Goal: Transaction & Acquisition: Purchase product/service

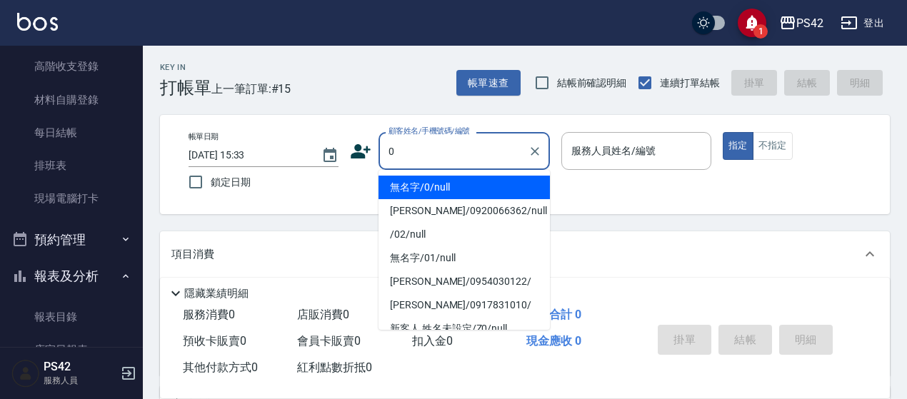
type input "無名字/0/null"
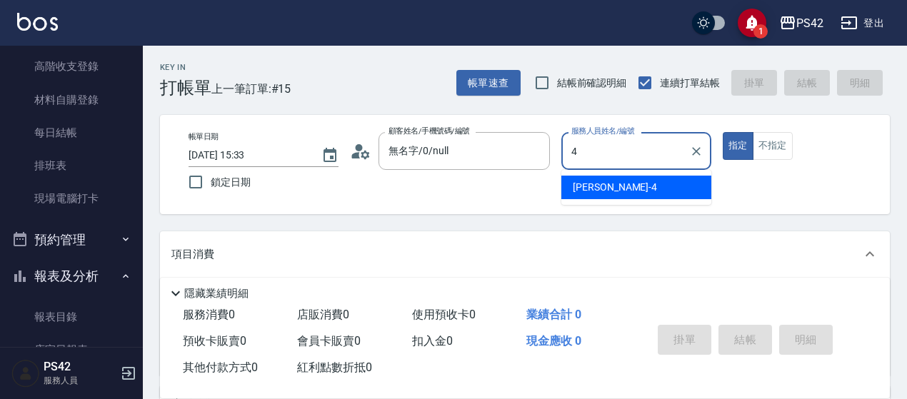
type input "[PERSON_NAME]-4"
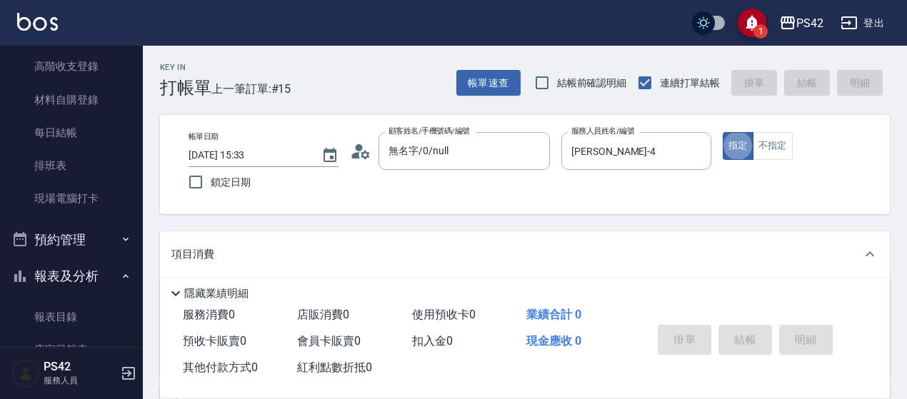
type button "true"
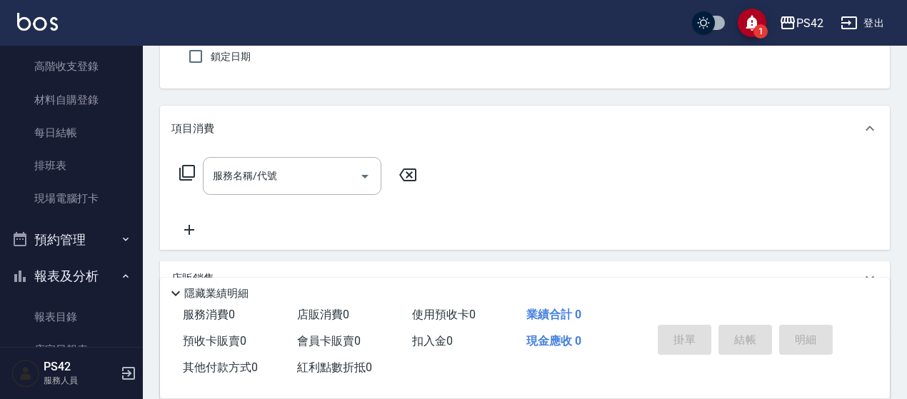
scroll to position [214, 0]
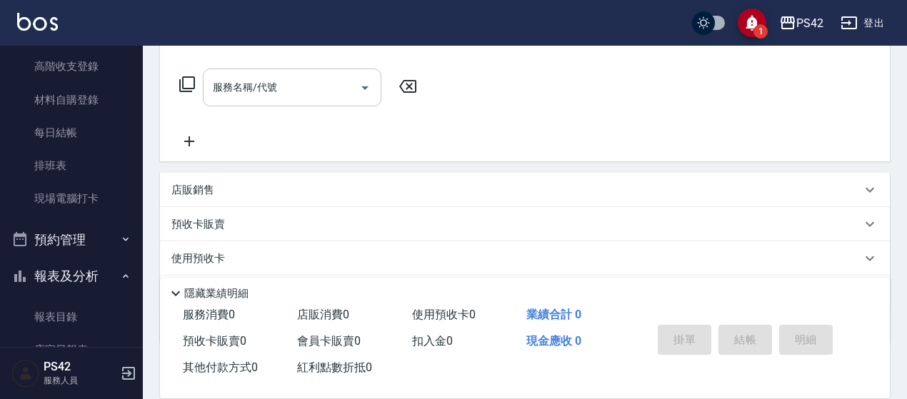
click at [295, 82] on input "服務名稱/代號" at bounding box center [281, 87] width 144 height 25
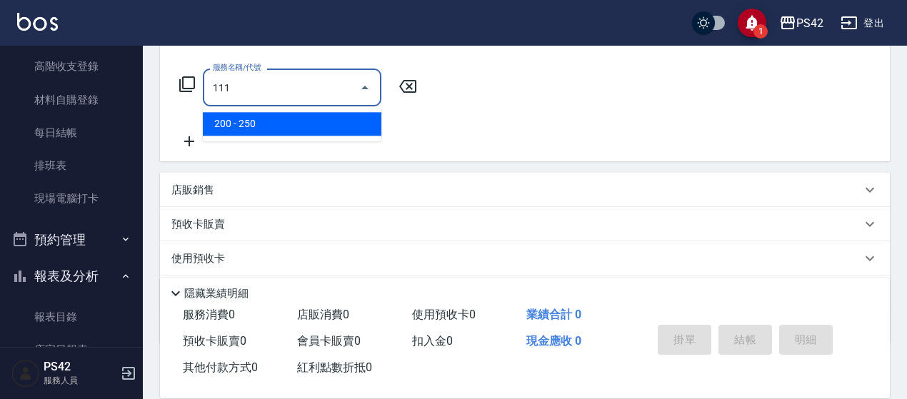
type input "200(111)"
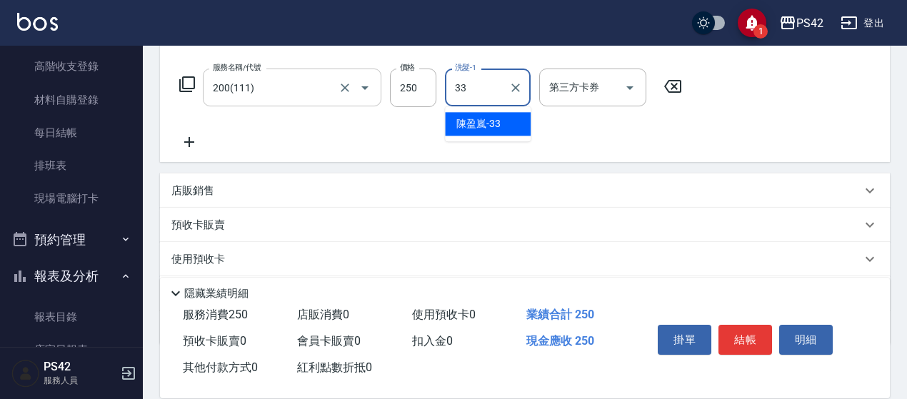
type input "[PERSON_NAME]-33"
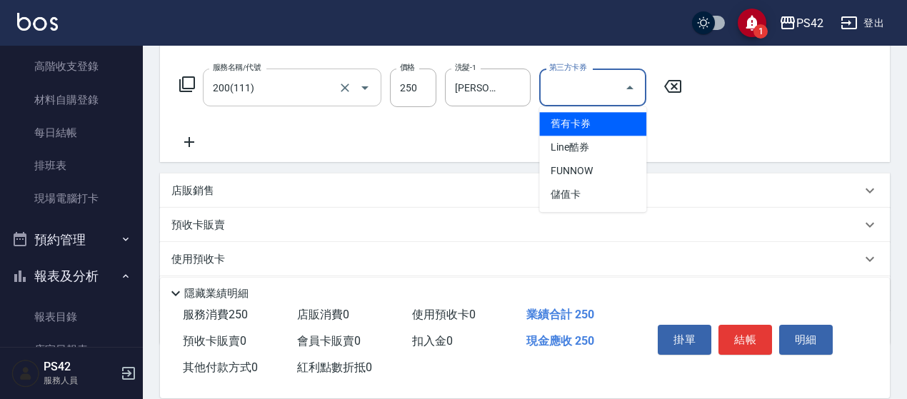
type input "舊有卡券"
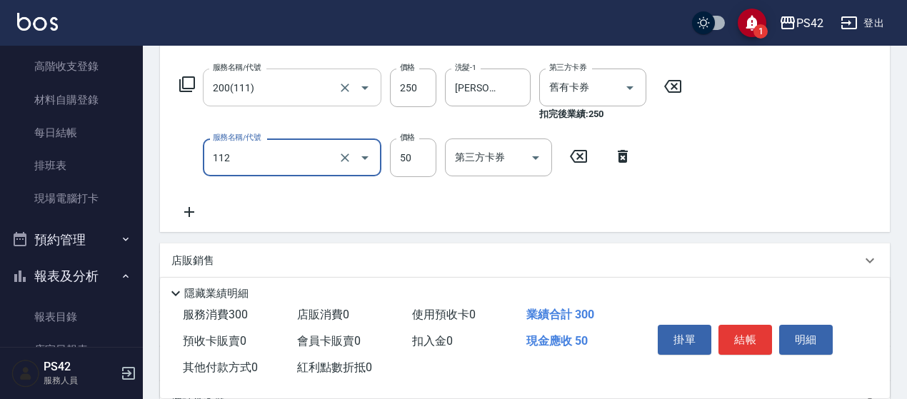
type input "精油50(112)"
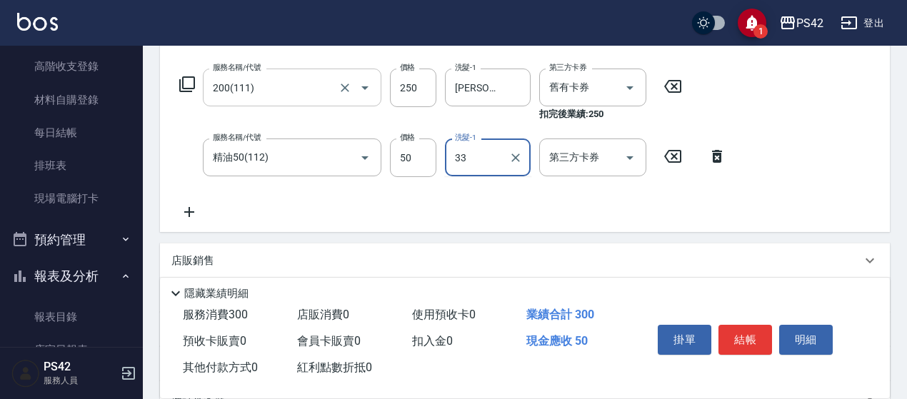
type input "[PERSON_NAME]-33"
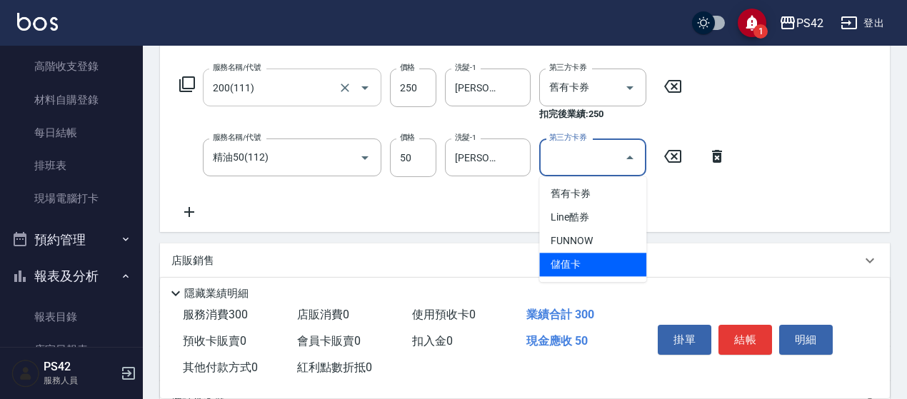
type input "儲值卡"
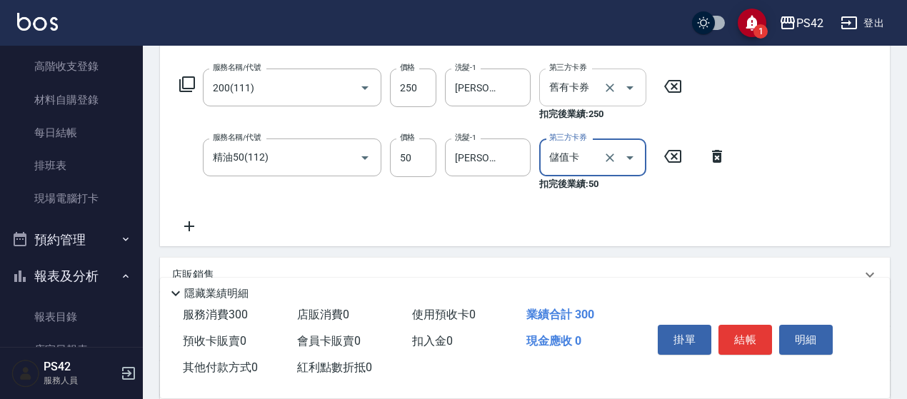
click at [633, 84] on icon "Open" at bounding box center [629, 87] width 17 height 17
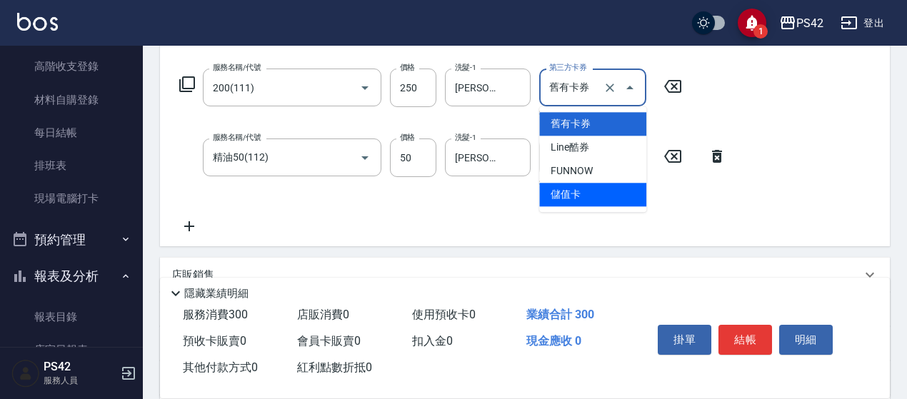
click at [588, 194] on span "儲值卡" at bounding box center [592, 195] width 107 height 24
type input "儲值卡"
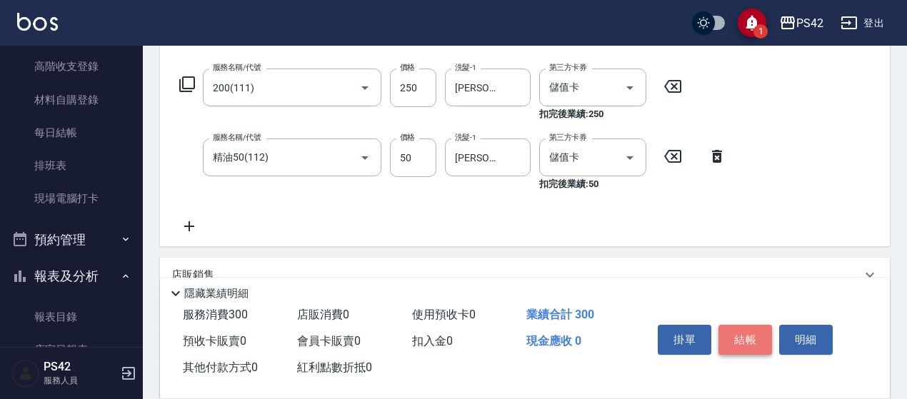
click at [740, 331] on button "結帳" at bounding box center [745, 340] width 54 height 30
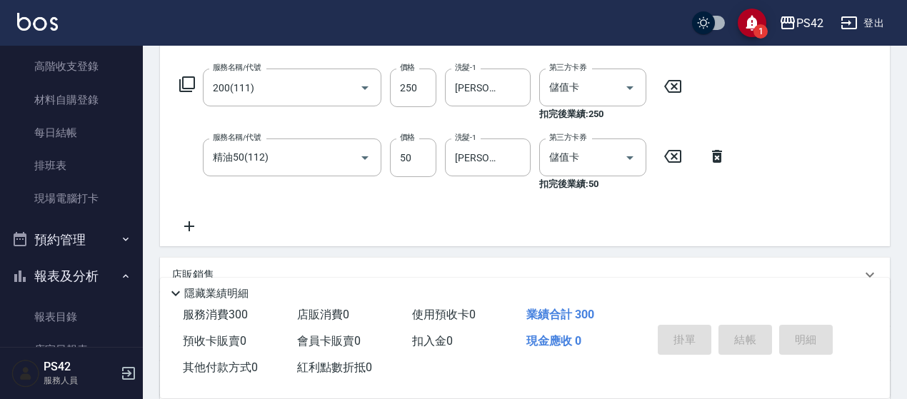
type input "[DATE] 16:19"
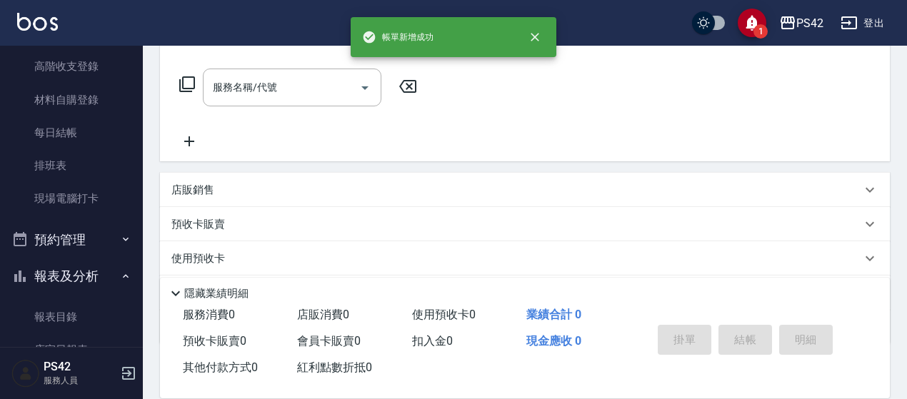
scroll to position [0, 0]
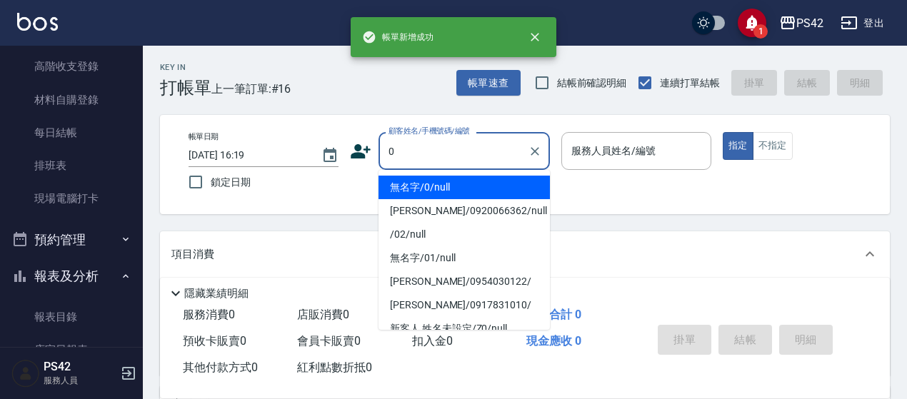
type input "無名字/0/null"
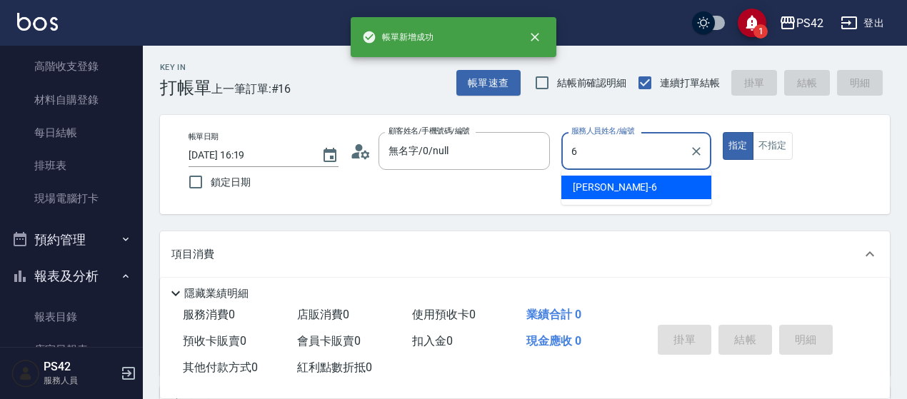
type input "[PERSON_NAME]-6"
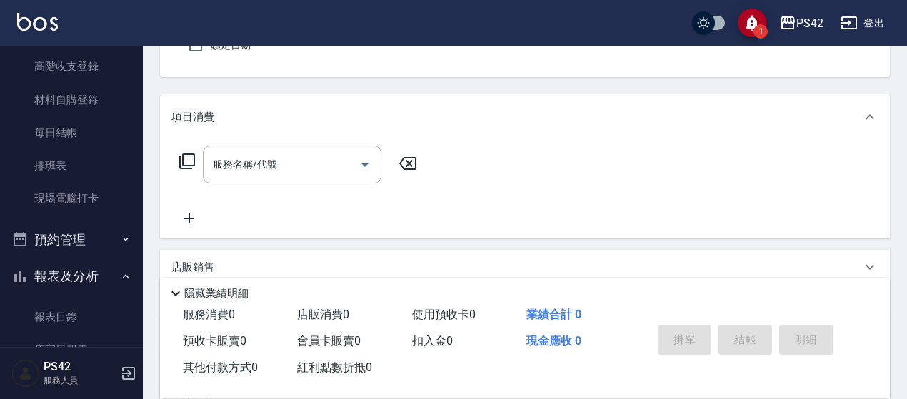
scroll to position [143, 0]
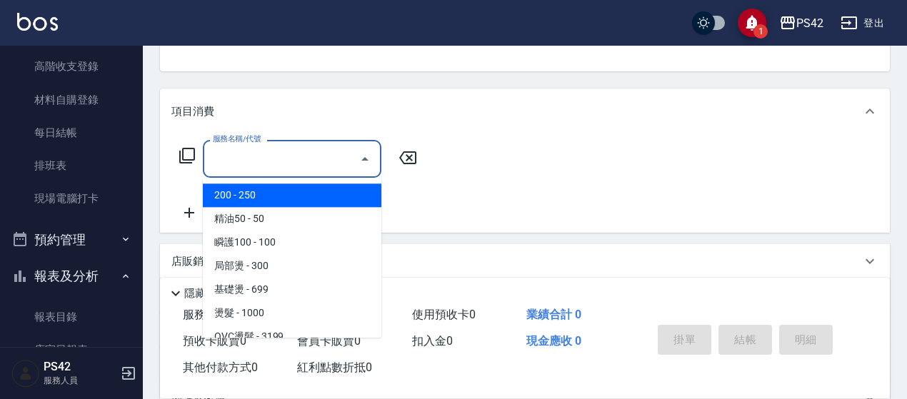
click at [271, 156] on input "服務名稱/代號" at bounding box center [281, 158] width 144 height 25
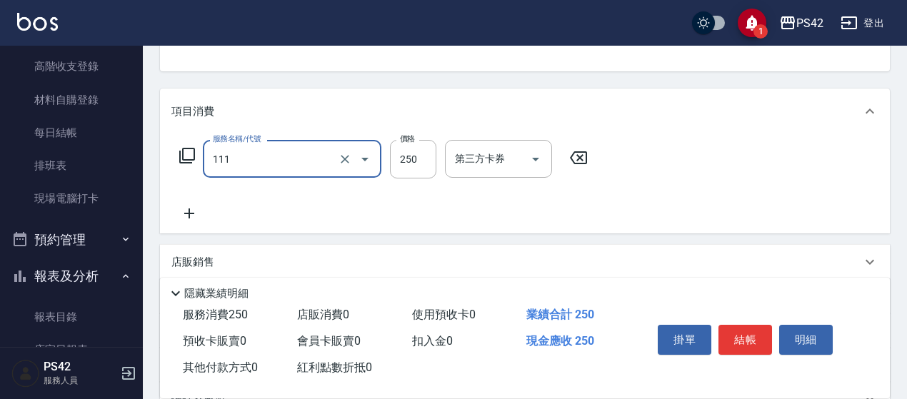
type input "200(111)"
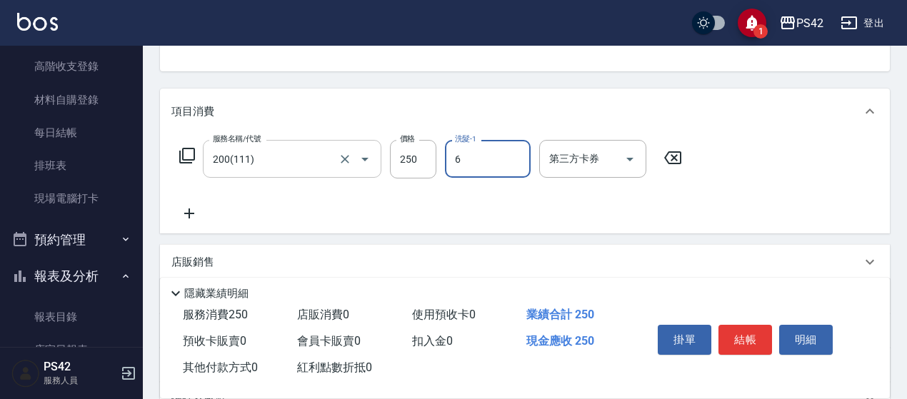
type input "[PERSON_NAME]-6"
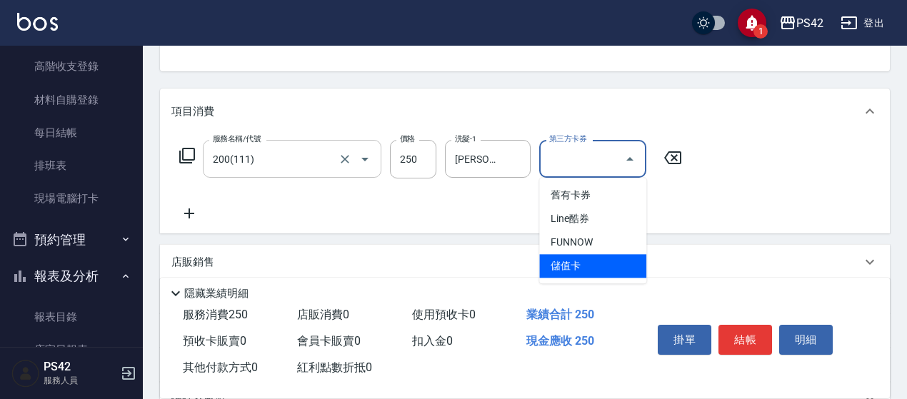
type input "儲值卡"
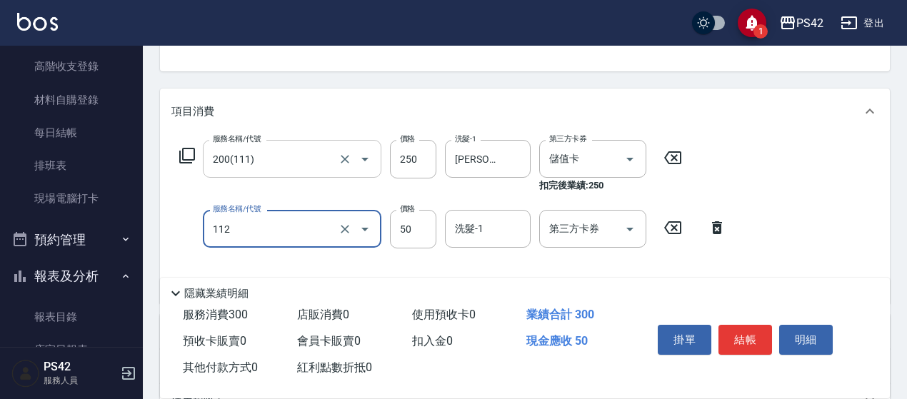
type input "精油50(112)"
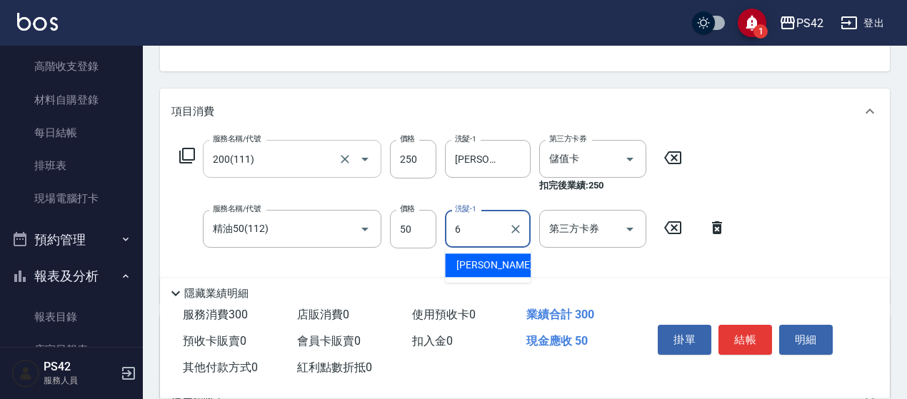
type input "[PERSON_NAME]-6"
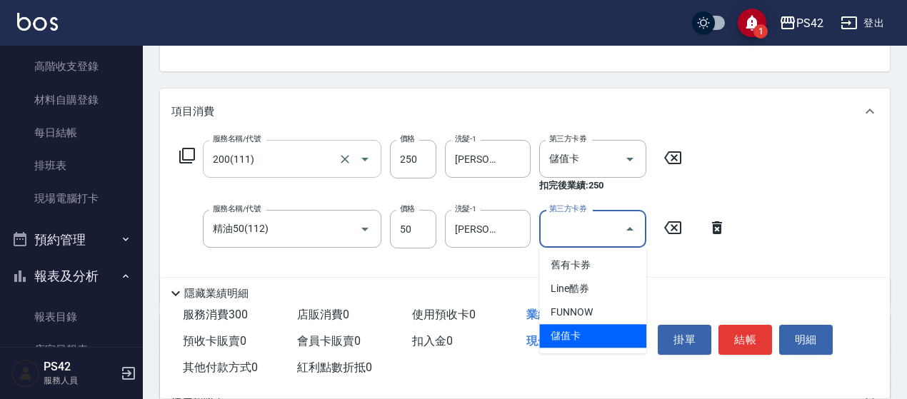
type input "儲值卡"
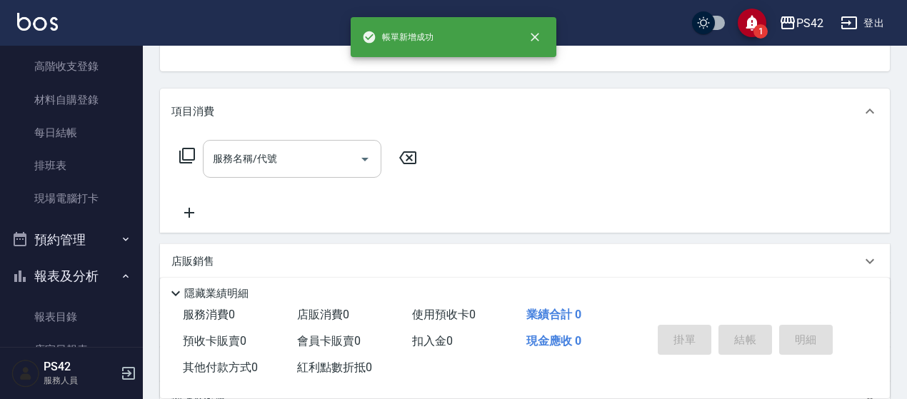
scroll to position [139, 0]
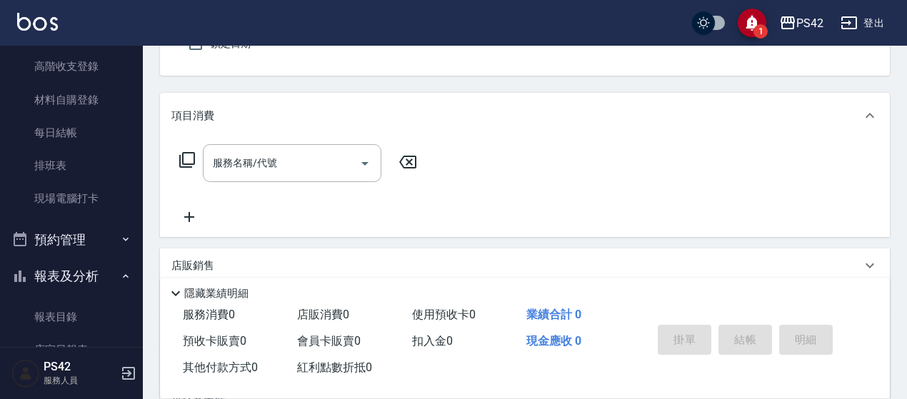
click at [320, 152] on input "服務名稱/代號" at bounding box center [281, 163] width 144 height 25
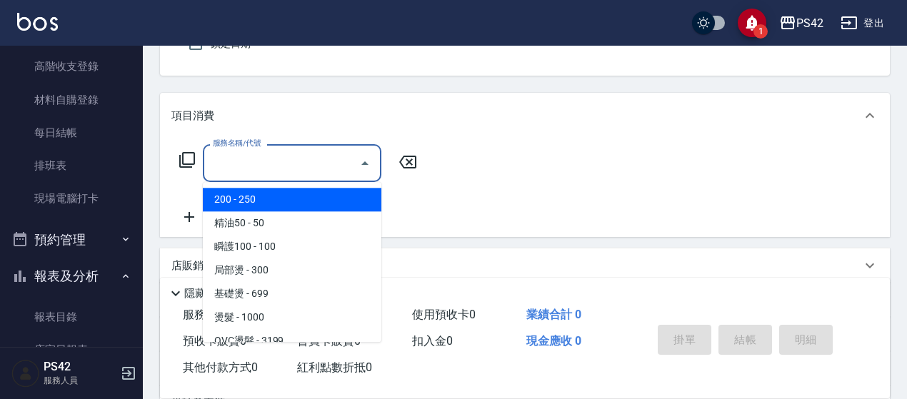
click at [528, 148] on div "服務名稱/代號 服務名稱/代號" at bounding box center [525, 188] width 730 height 99
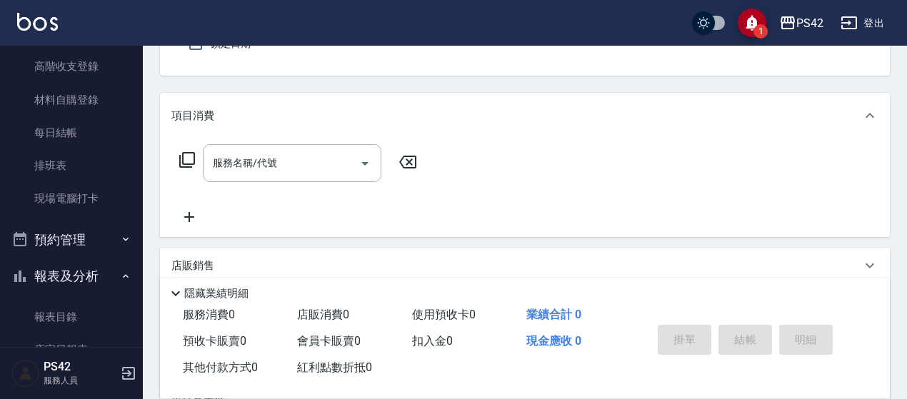
scroll to position [0, 0]
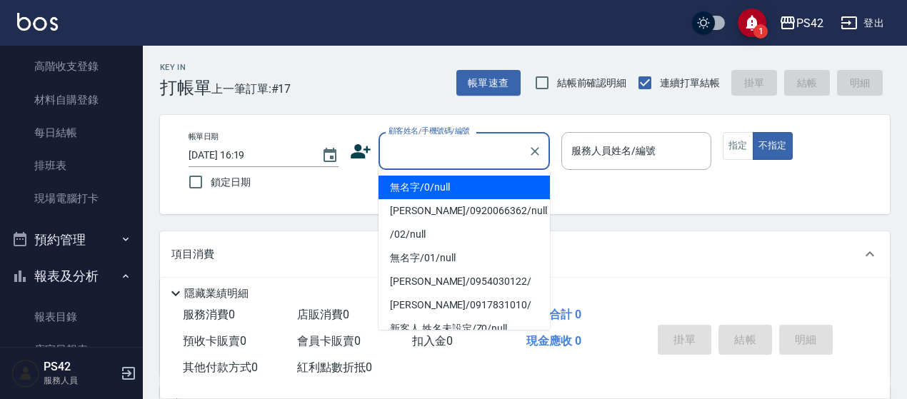
click at [466, 150] on input "顧客姓名/手機號碼/編號" at bounding box center [453, 151] width 137 height 25
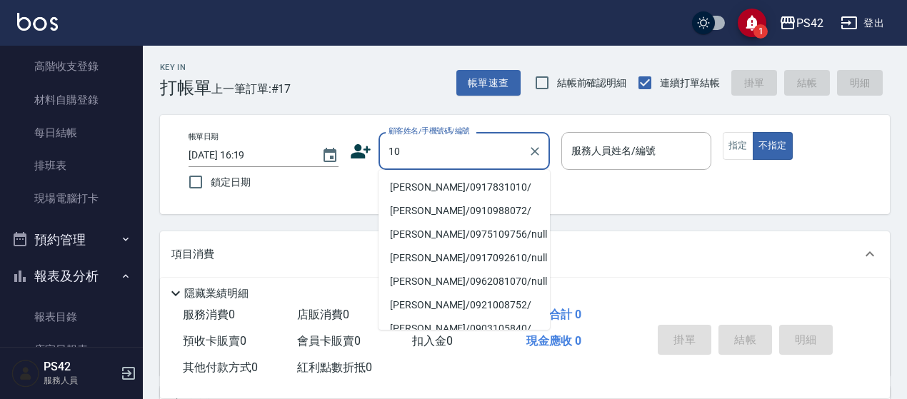
type input "[PERSON_NAME]/0917831010/"
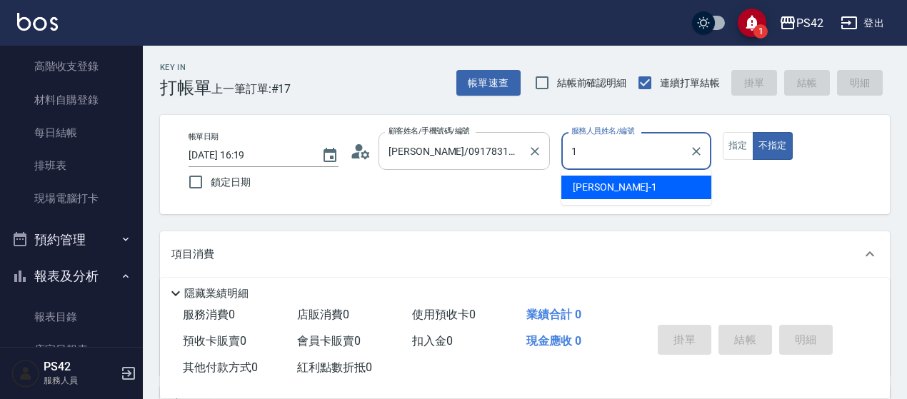
type input "[PERSON_NAME]-1"
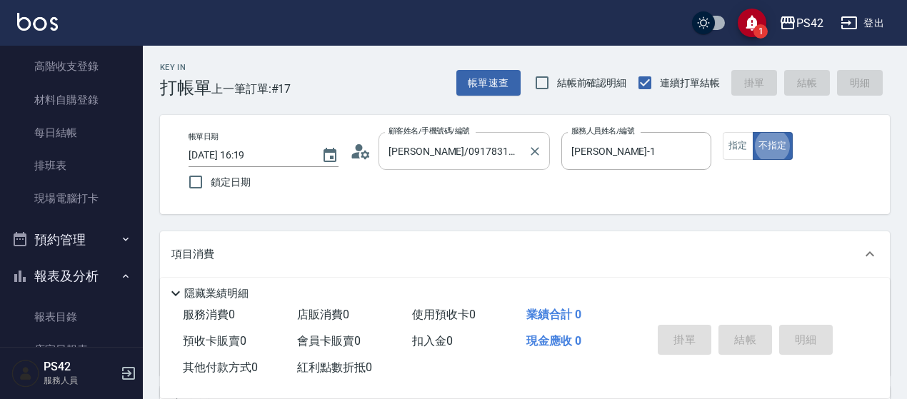
type button "false"
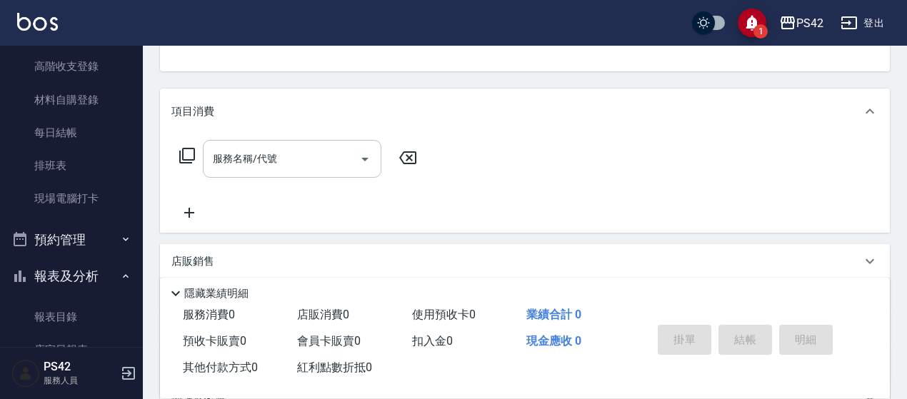
click at [216, 151] on input "服務名稱/代號" at bounding box center [281, 158] width 144 height 25
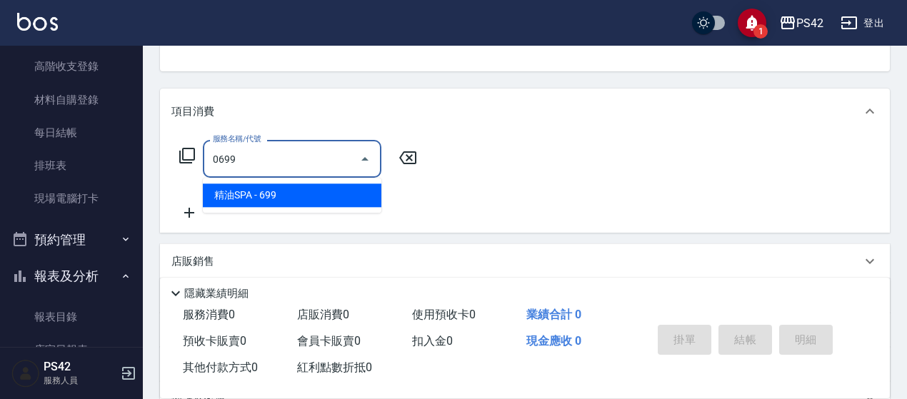
type input "精油SPA(0699)"
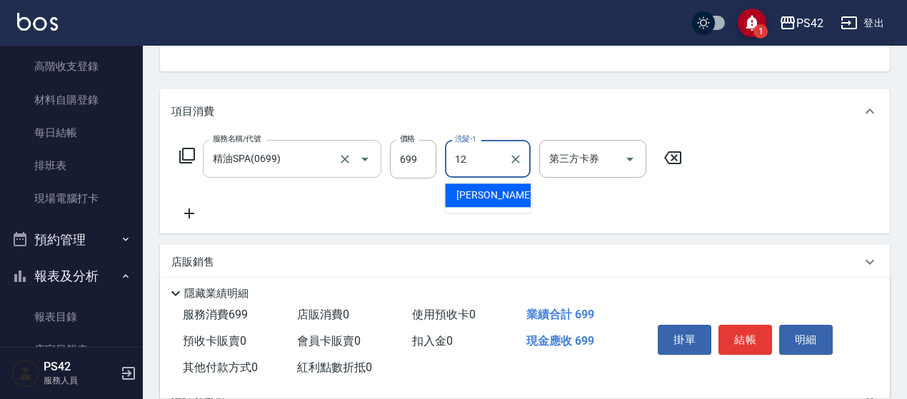
type input "[PERSON_NAME]-12"
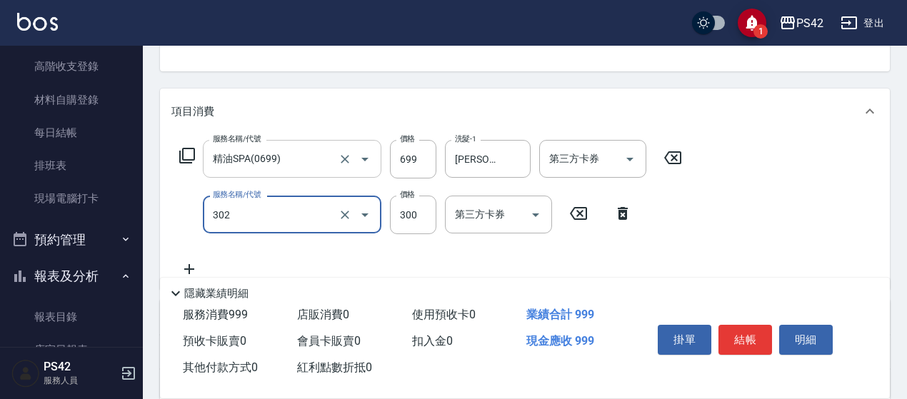
type input "剪髮(302)"
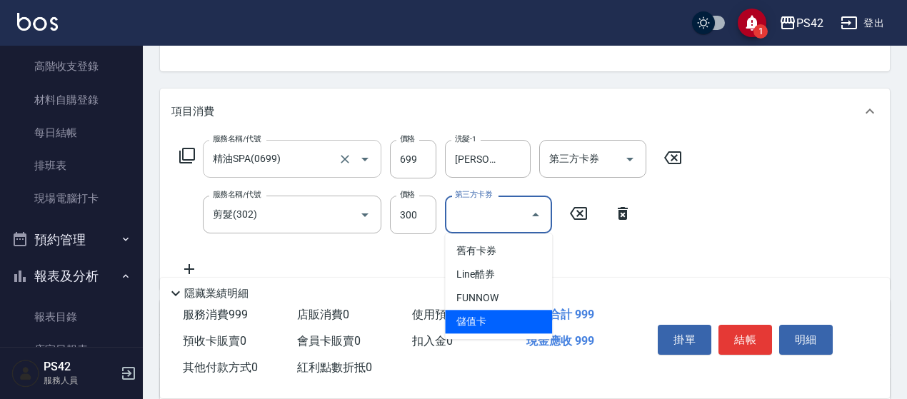
type input "儲值卡"
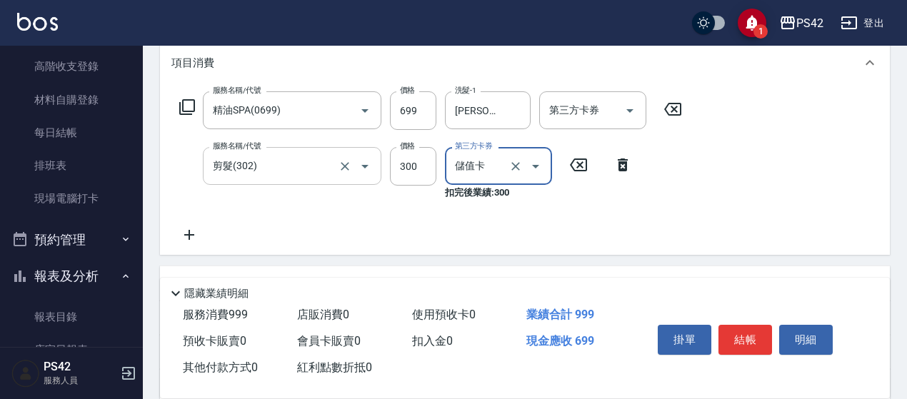
scroll to position [214, 0]
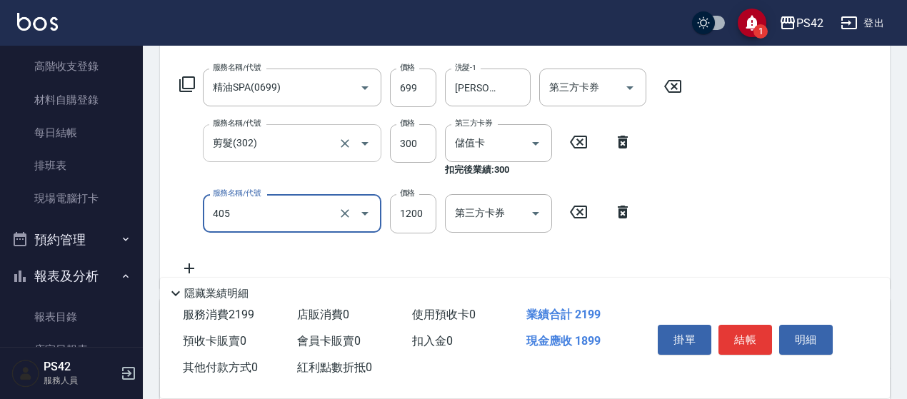
type input "1200護(405)"
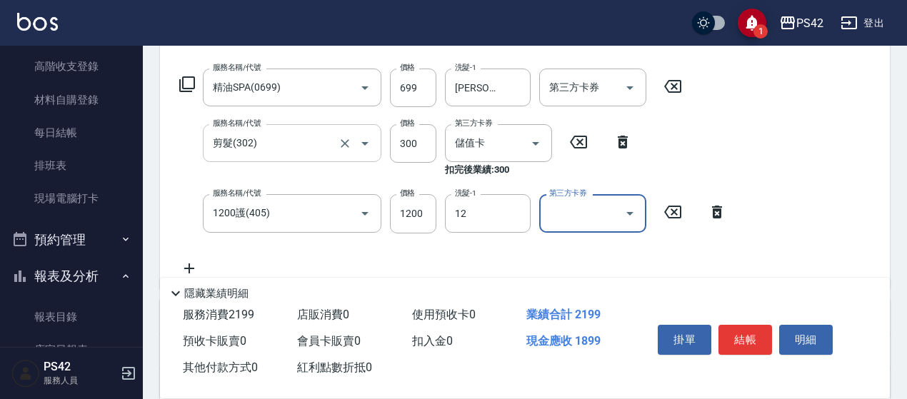
type input "[PERSON_NAME]-12"
click at [417, 147] on input "300" at bounding box center [413, 143] width 46 height 39
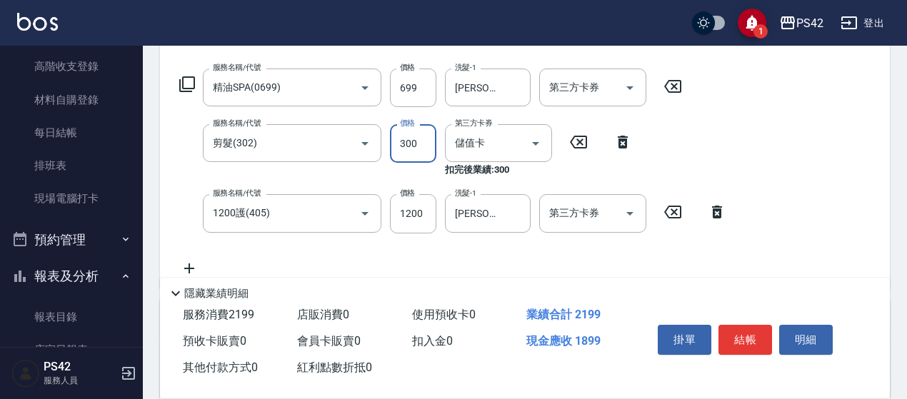
click at [417, 147] on input "300" at bounding box center [413, 143] width 46 height 39
type input "358"
click at [408, 214] on input "1200" at bounding box center [413, 213] width 46 height 39
type input "1142"
click at [554, 286] on div "隱藏業績明細" at bounding box center [528, 293] width 723 height 17
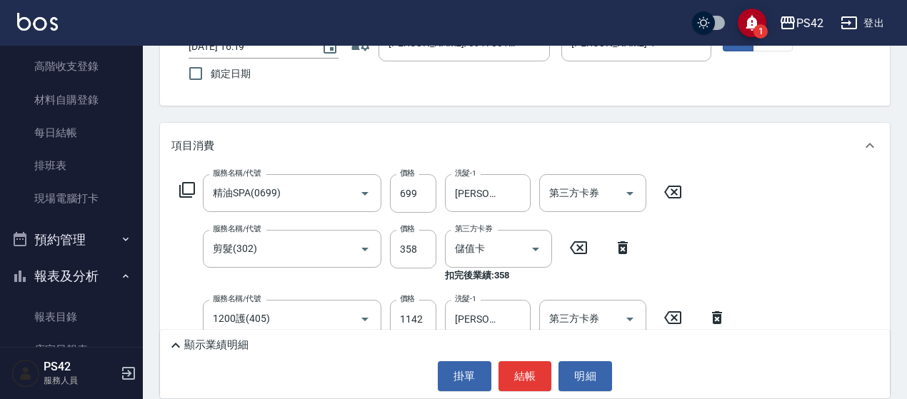
scroll to position [0, 0]
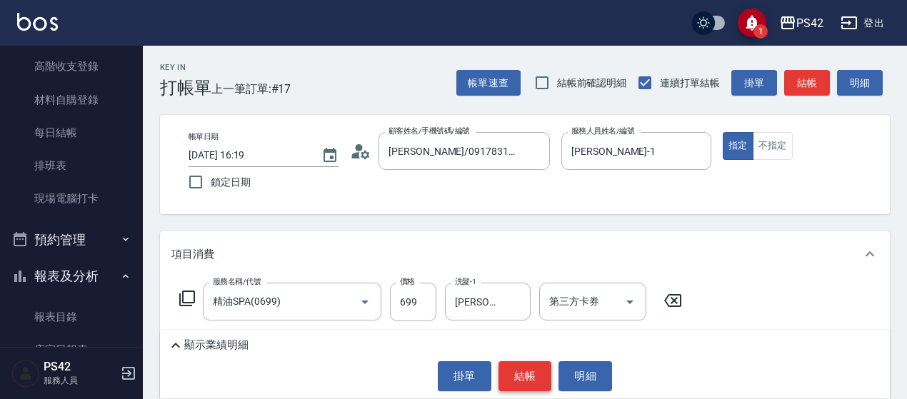
click at [540, 370] on button "結帳" at bounding box center [525, 376] width 54 height 30
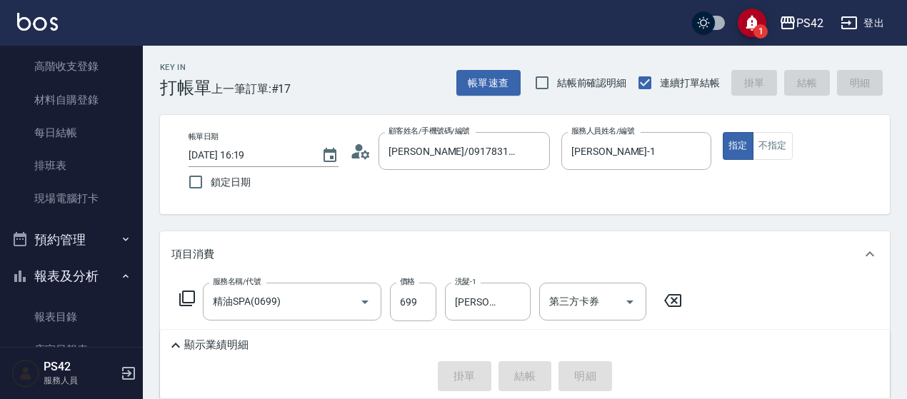
type input "[DATE] 16:22"
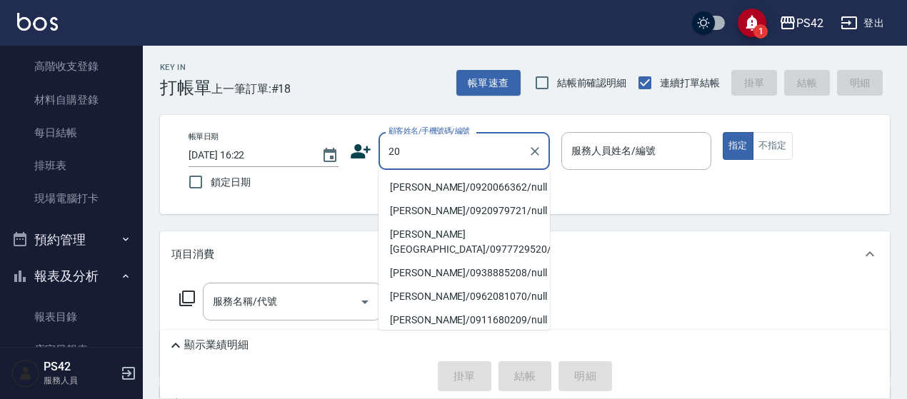
type input "[PERSON_NAME]/0920066362/null"
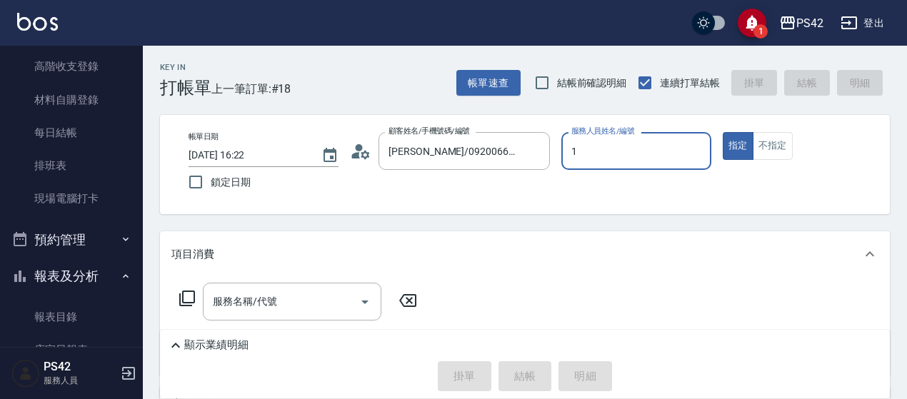
type input "[PERSON_NAME]-1"
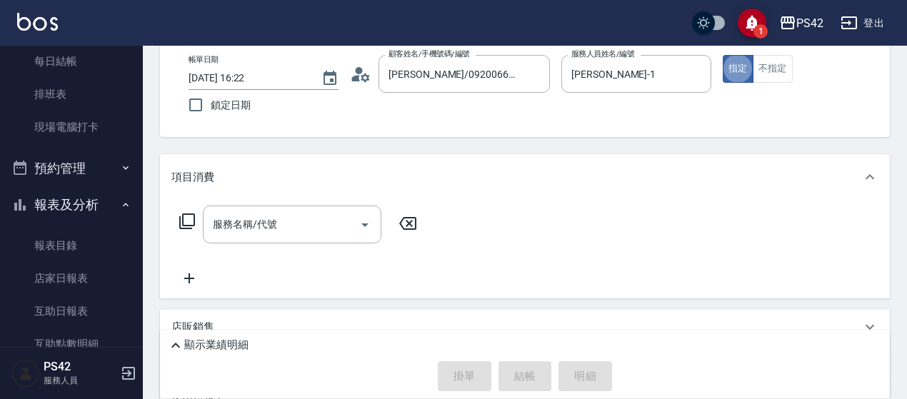
scroll to position [143, 0]
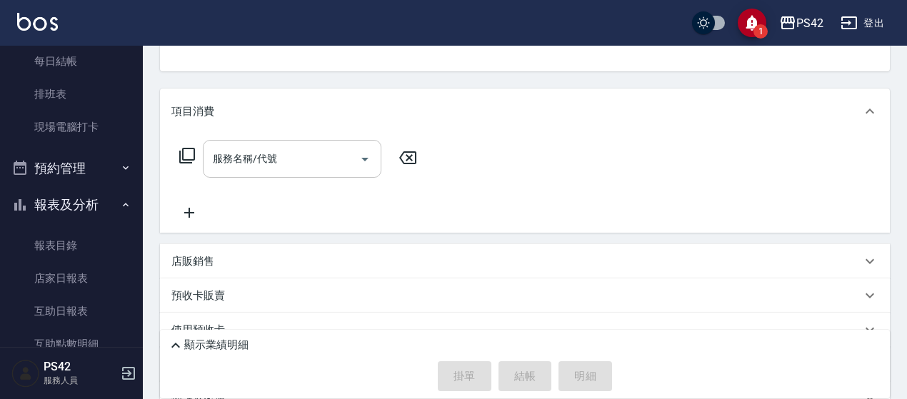
click at [263, 163] on input "服務名稱/代號" at bounding box center [281, 158] width 144 height 25
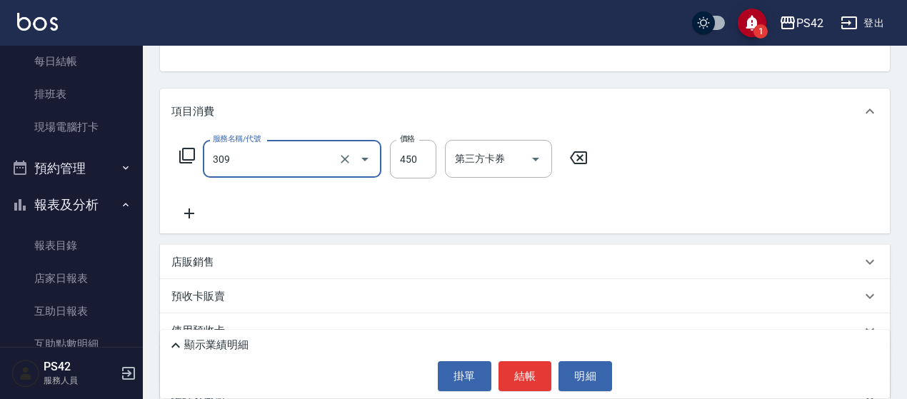
type input "洗+剪(309)"
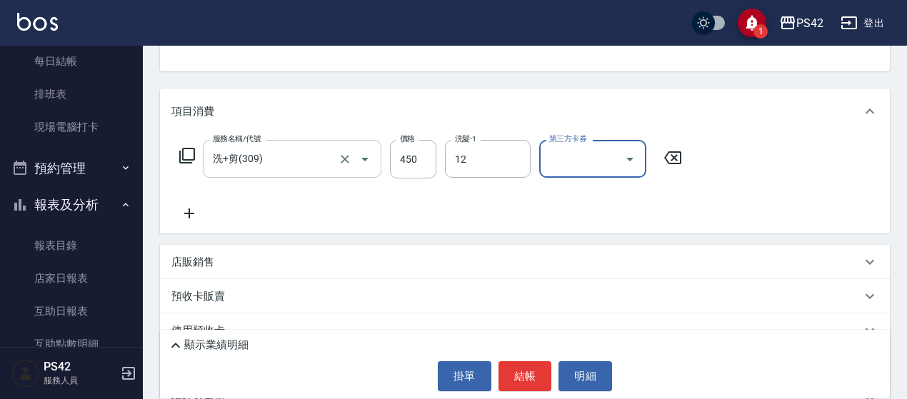
type input "[PERSON_NAME]-12"
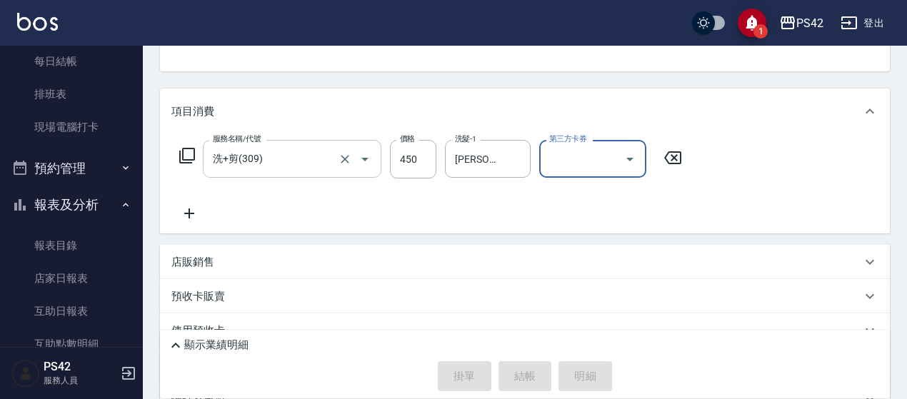
type input "[DATE] 16:23"
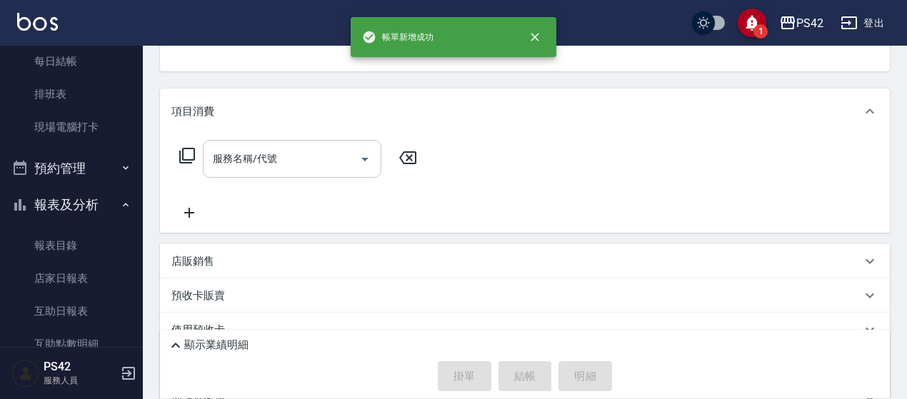
scroll to position [139, 0]
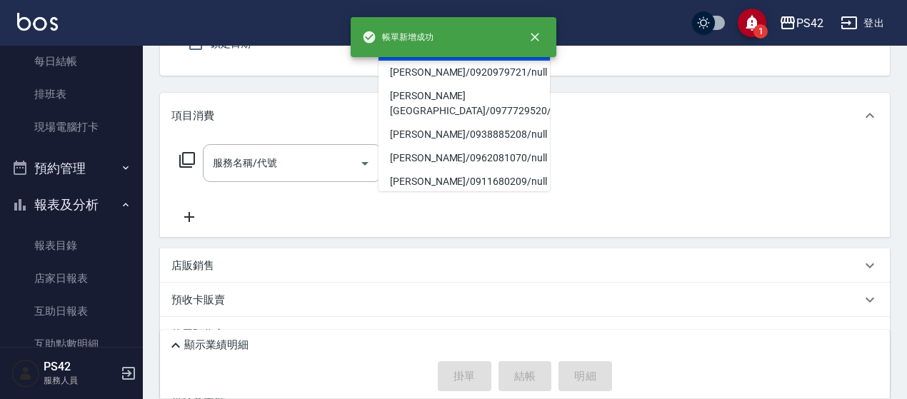
type input "[PERSON_NAME]/0920066362/null"
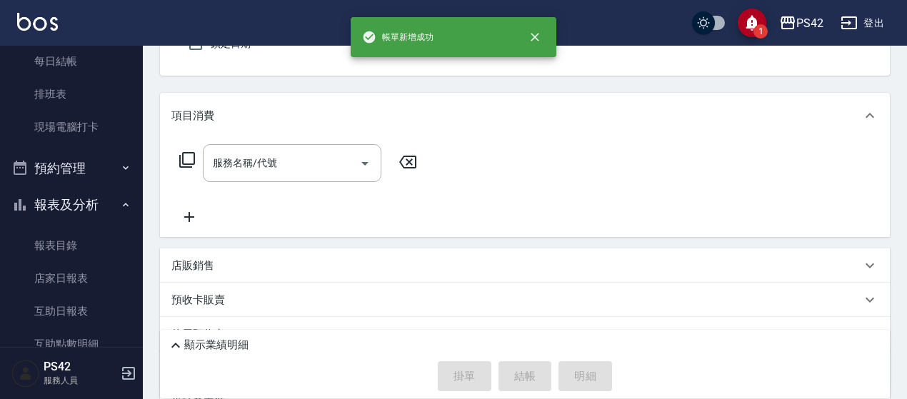
type input "[PERSON_NAME]-2"
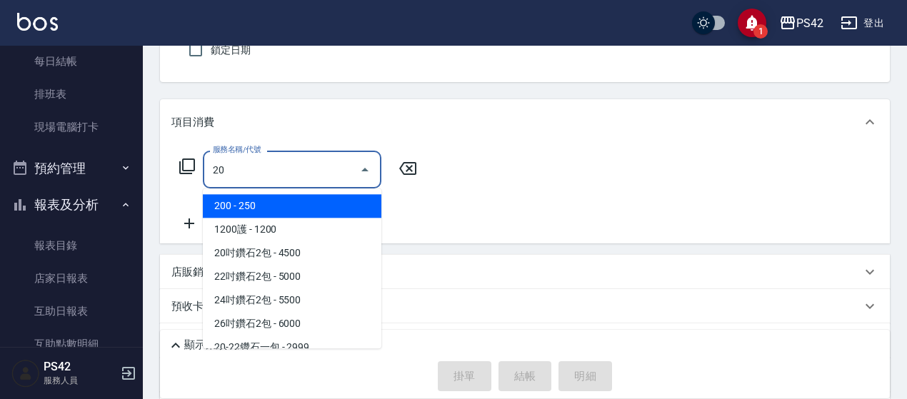
type input "202"
type input "無名字/0/null"
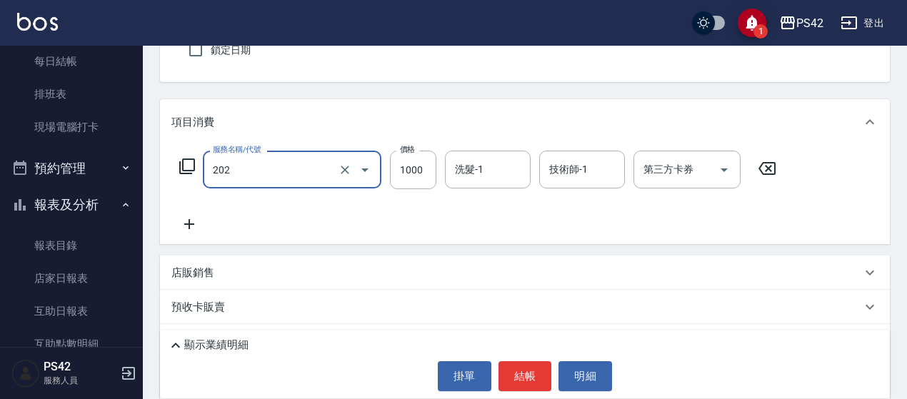
type input "燙髮(202)"
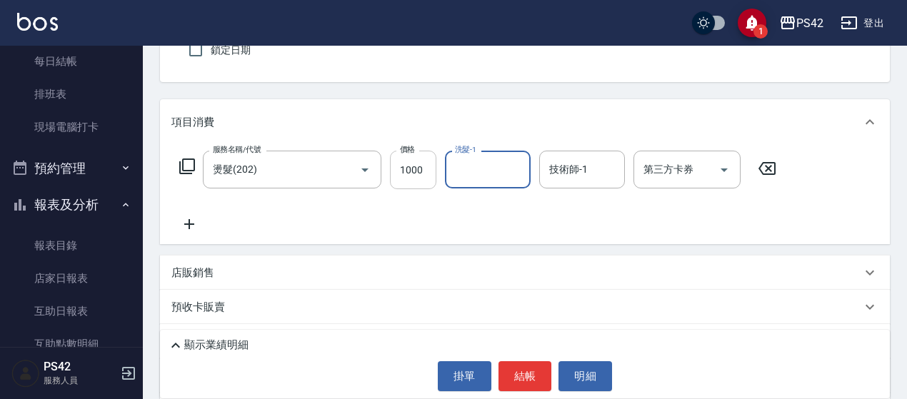
click at [430, 174] on input "1000" at bounding box center [413, 170] width 46 height 39
type input "2000"
type input "[PERSON_NAME]-33"
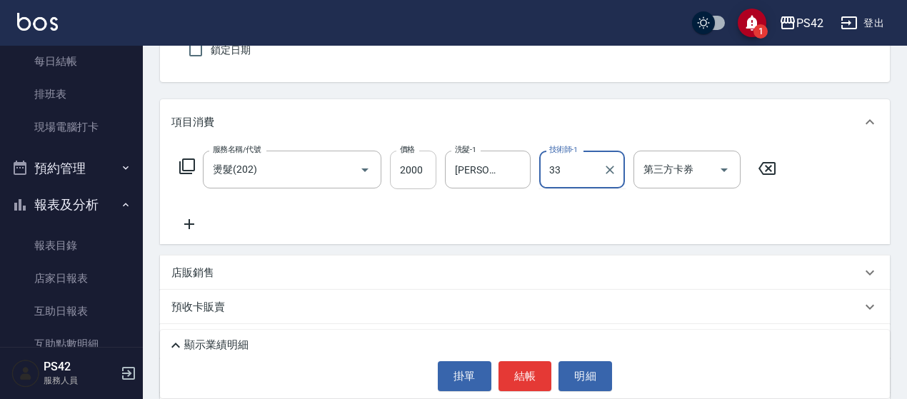
type input "[PERSON_NAME]-33"
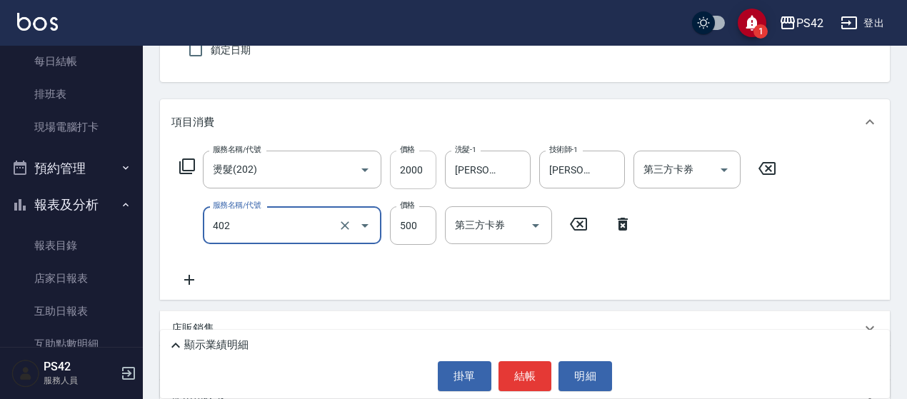
type input "500護(402)"
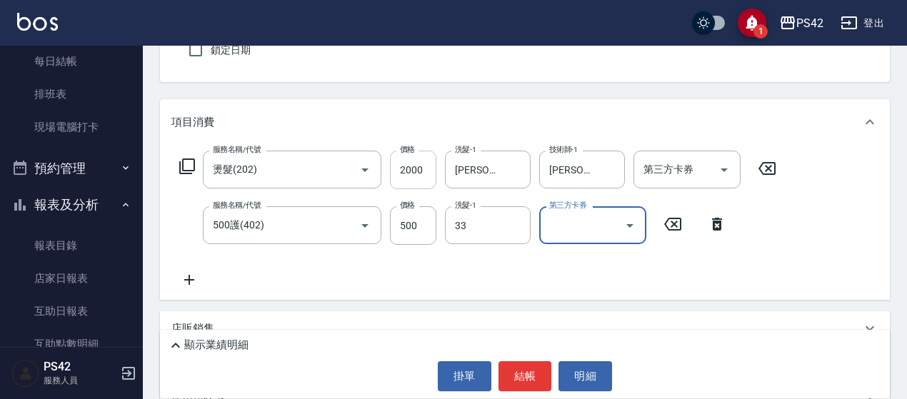
type input "[PERSON_NAME]-33"
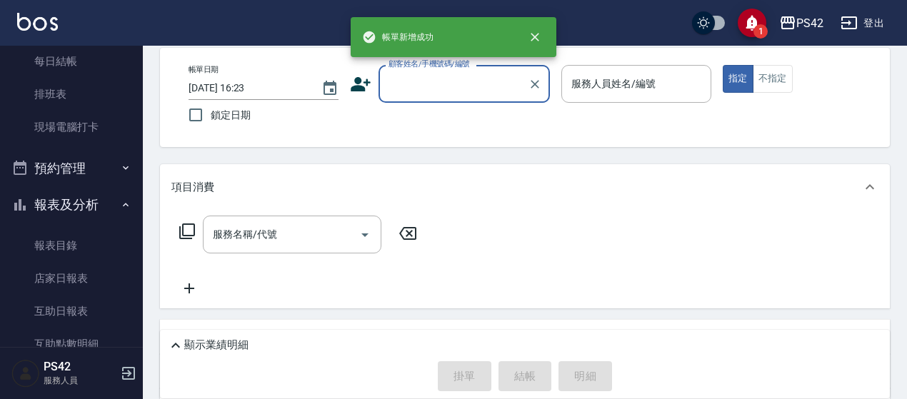
scroll to position [61, 0]
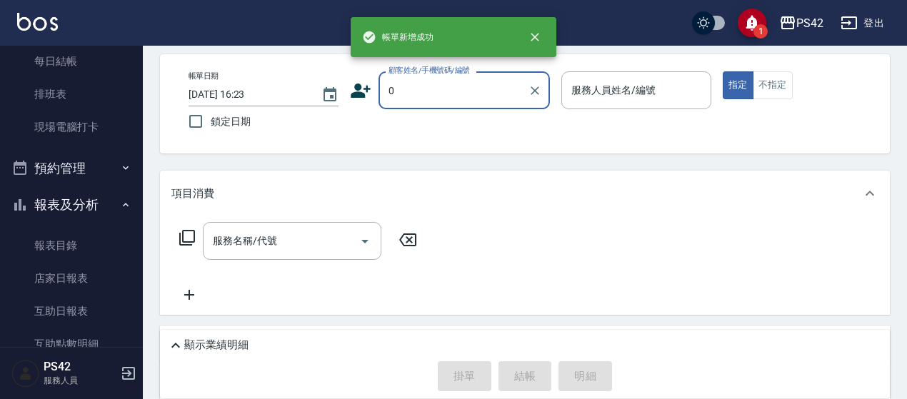
type input "[PERSON_NAME]/0920066362/null"
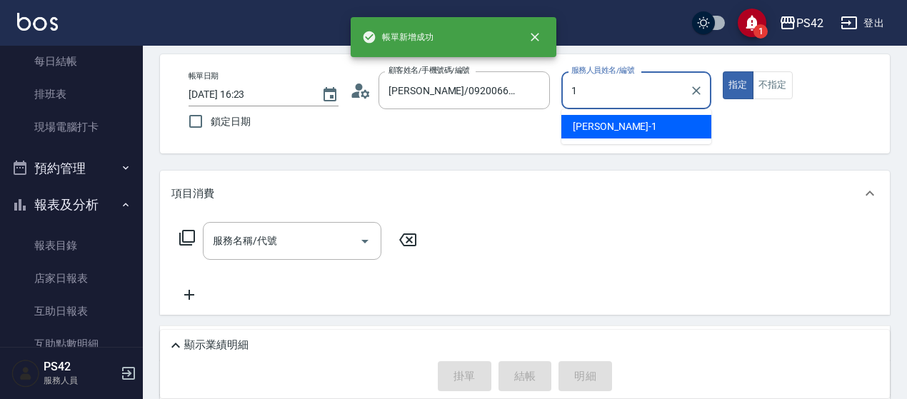
type input "[PERSON_NAME]-1"
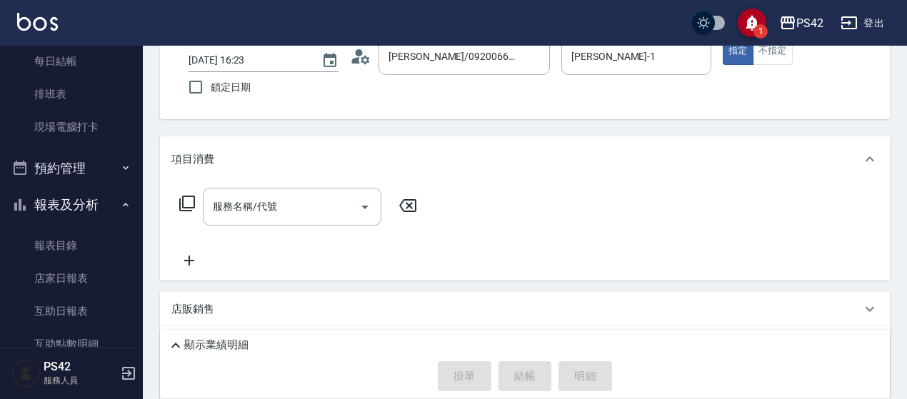
scroll to position [94, 0]
click at [258, 215] on input "服務名稱/代號" at bounding box center [281, 207] width 144 height 25
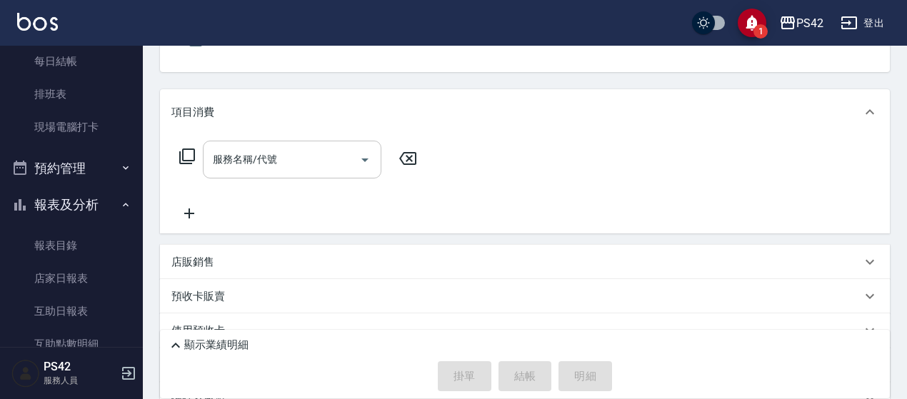
scroll to position [143, 0]
click at [316, 142] on div "服務名稱/代號" at bounding box center [292, 159] width 179 height 38
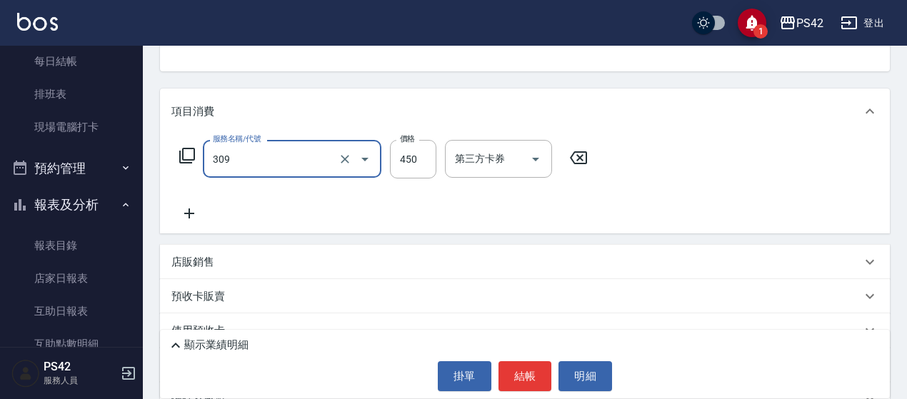
type input "洗+剪(309)"
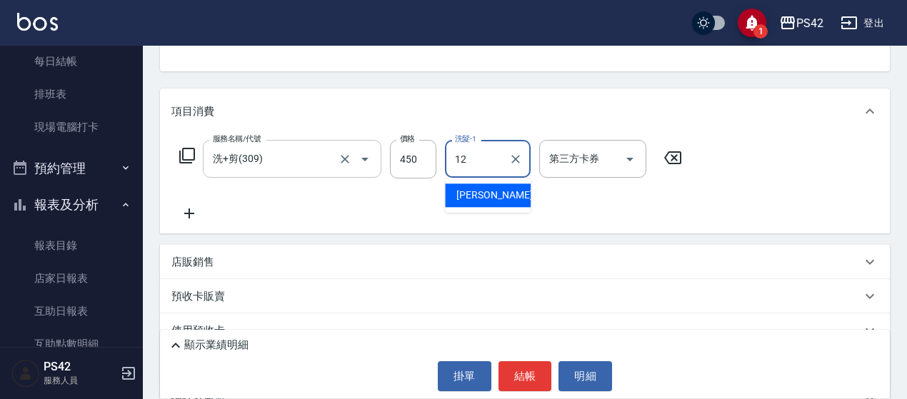
type input "[PERSON_NAME]-12"
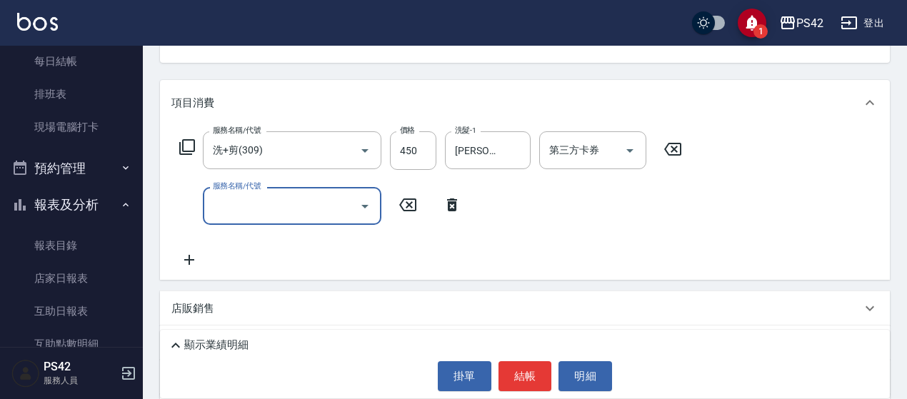
scroll to position [214, 0]
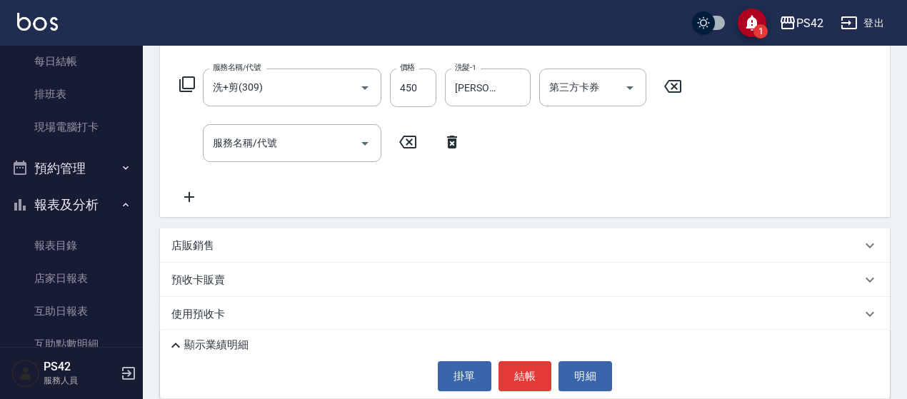
click at [217, 249] on div "店販銷售" at bounding box center [516, 245] width 690 height 15
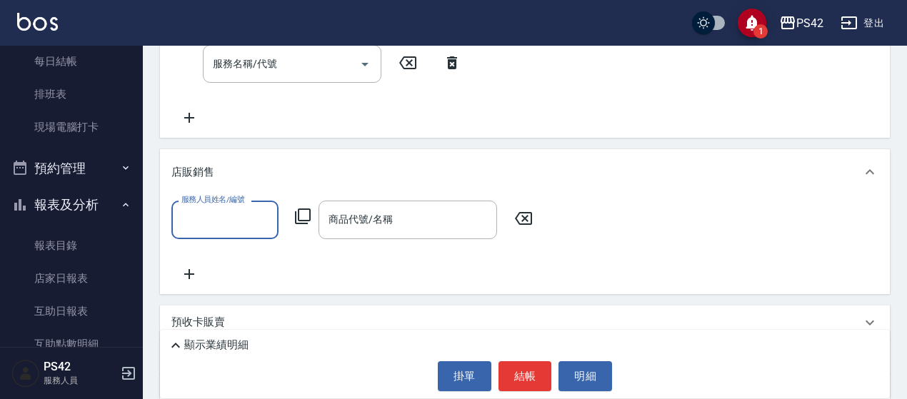
scroll to position [357, 0]
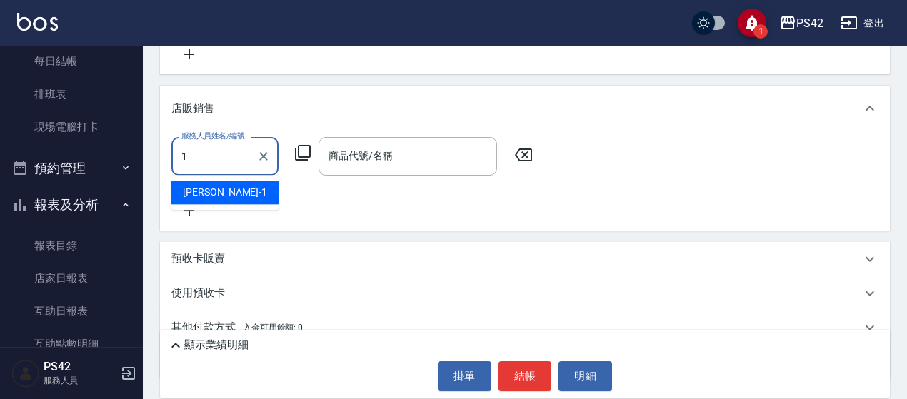
type input "[PERSON_NAME]-1"
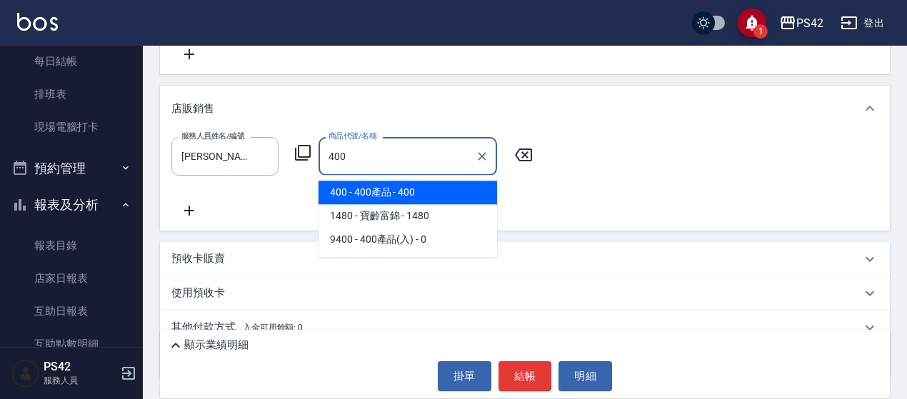
type input "400產品"
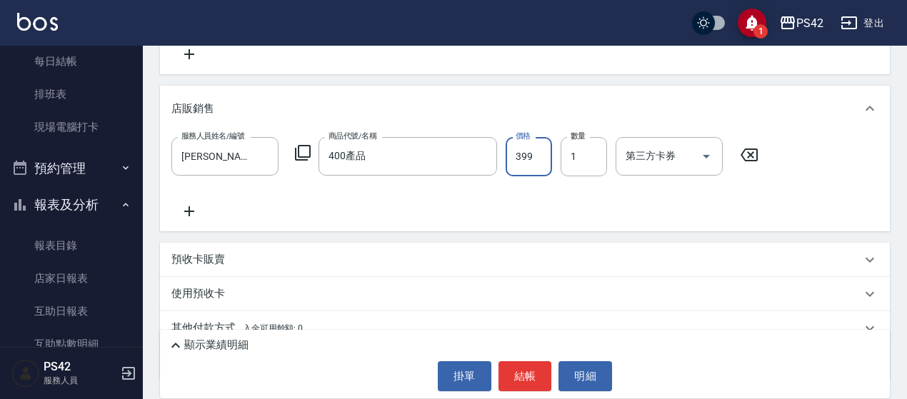
type input "399"
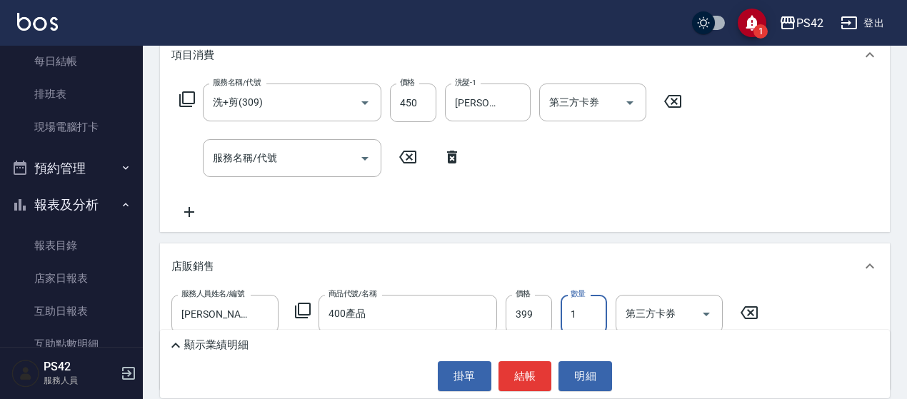
scroll to position [214, 0]
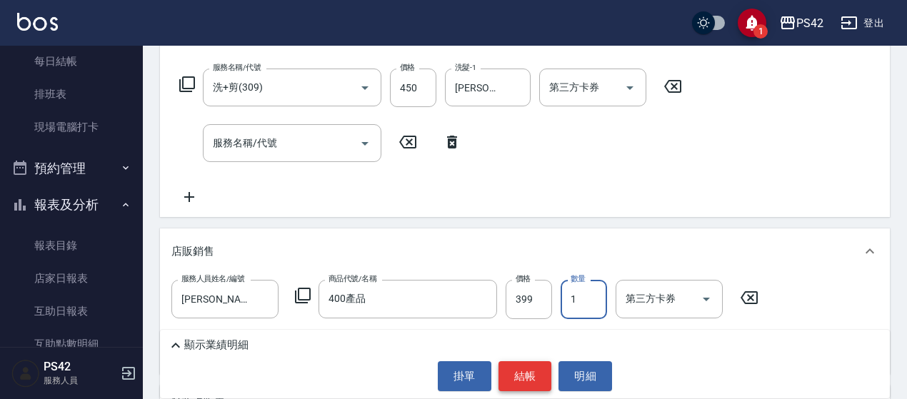
click at [530, 371] on button "結帳" at bounding box center [525, 376] width 54 height 30
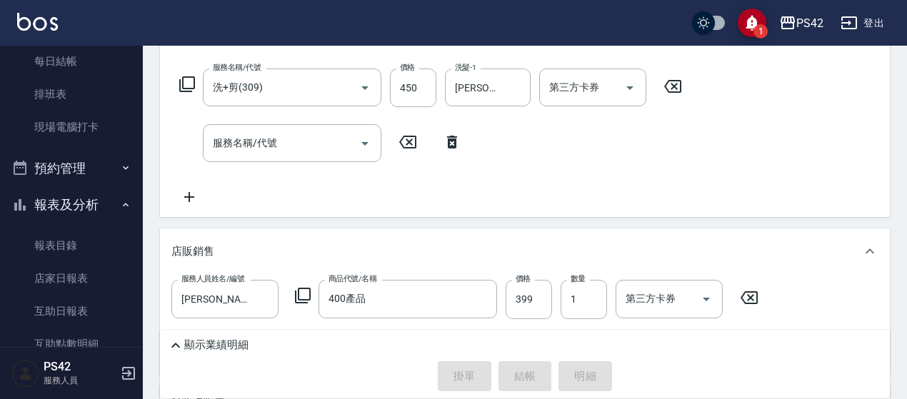
type input "[DATE] 16:24"
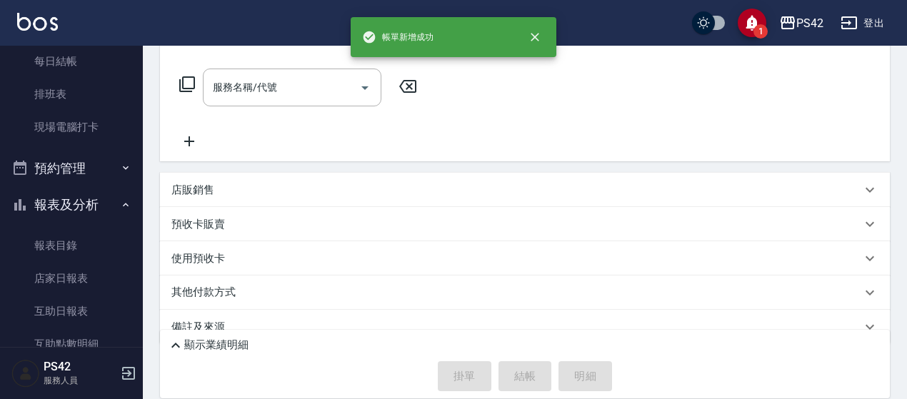
scroll to position [0, 0]
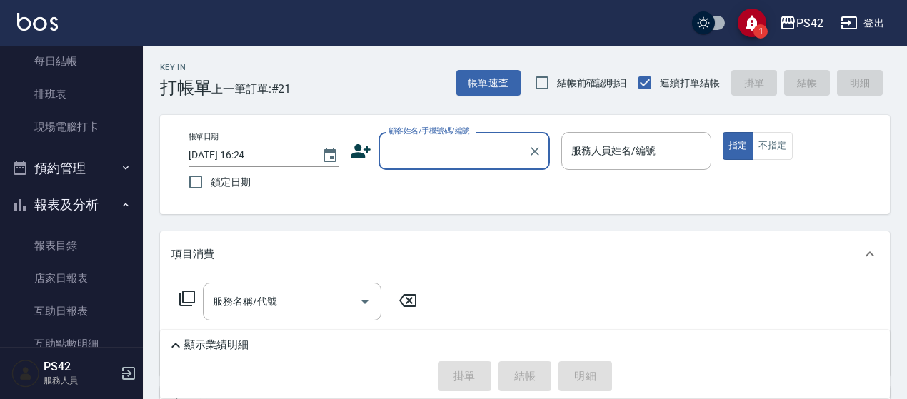
paste input "索[PERSON_NAME]"
type input "索[PERSON_NAME]"
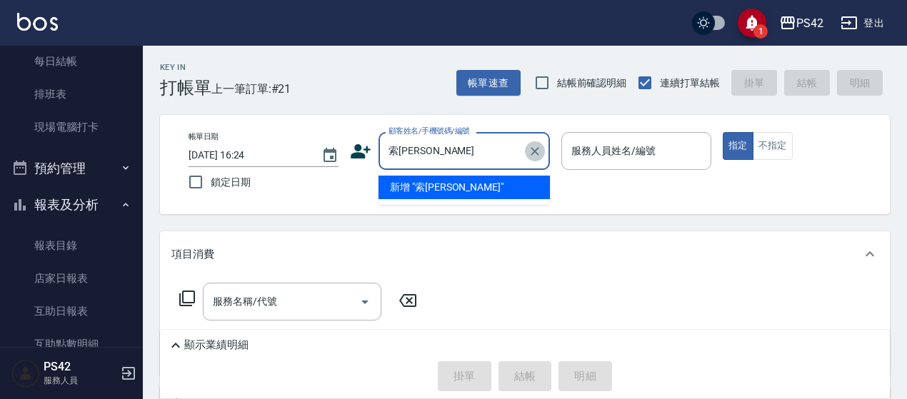
click at [533, 147] on icon "Clear" at bounding box center [535, 151] width 14 height 14
